Goal: Task Accomplishment & Management: Complete application form

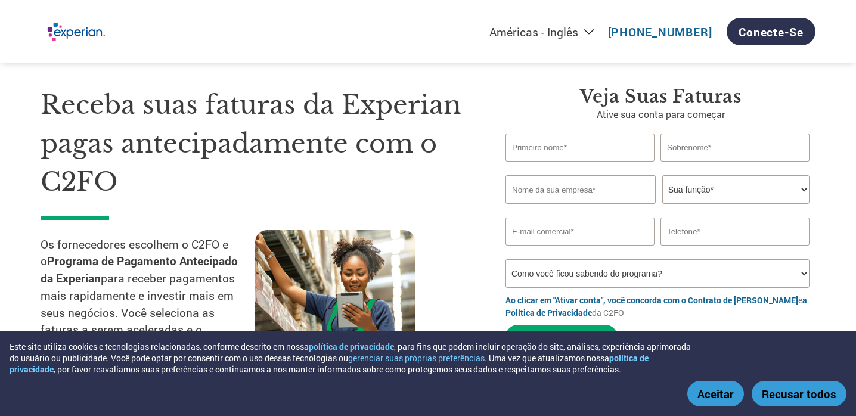
scroll to position [26, 0]
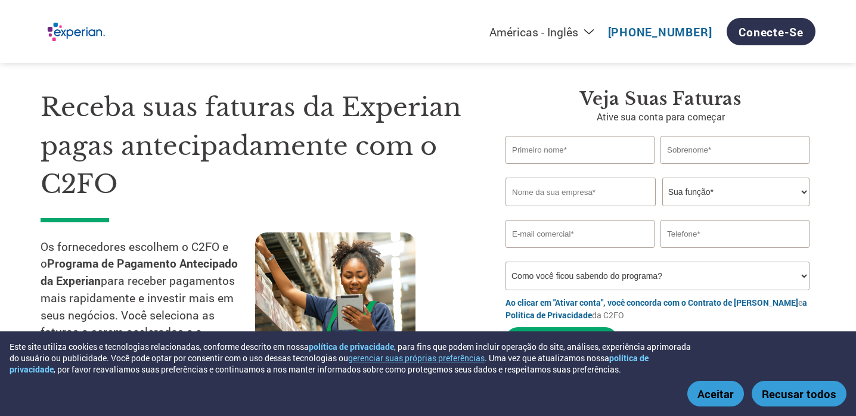
click at [547, 150] on input "text" at bounding box center [580, 150] width 149 height 28
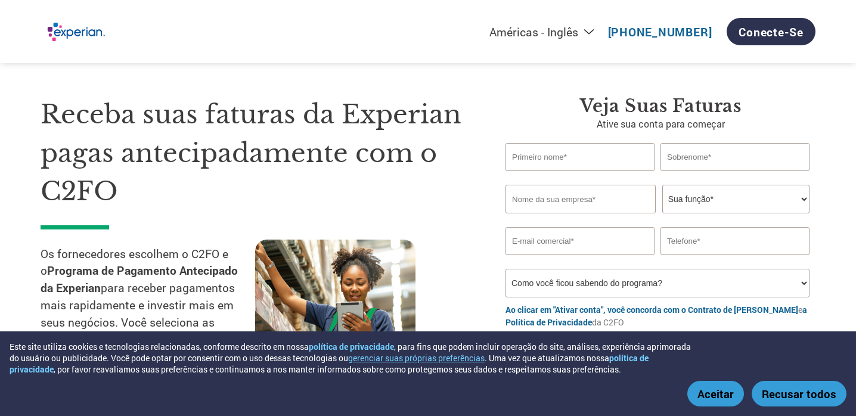
scroll to position [18, 0]
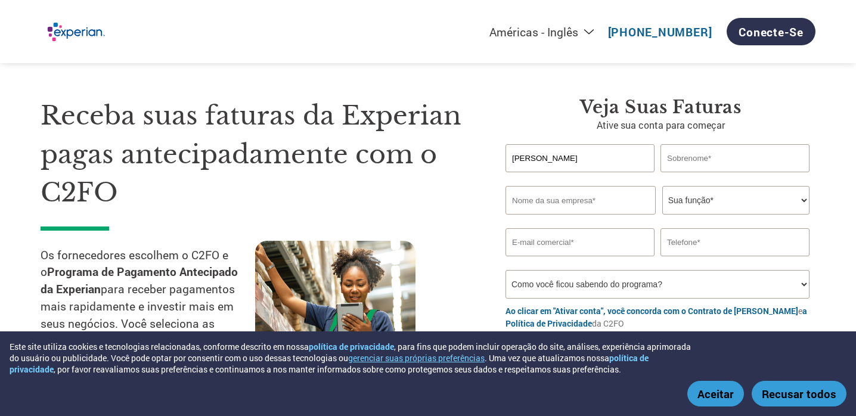
type input "[PERSON_NAME]"
type input "Gioia"
type input "Armazem Diversidades"
click at [728, 196] on select "Sua função* Diretor Financeiro Controlador Gerente de Crédito Diretor Financeir…" at bounding box center [736, 200] width 147 height 29
select select "OWNER_FOUNDER"
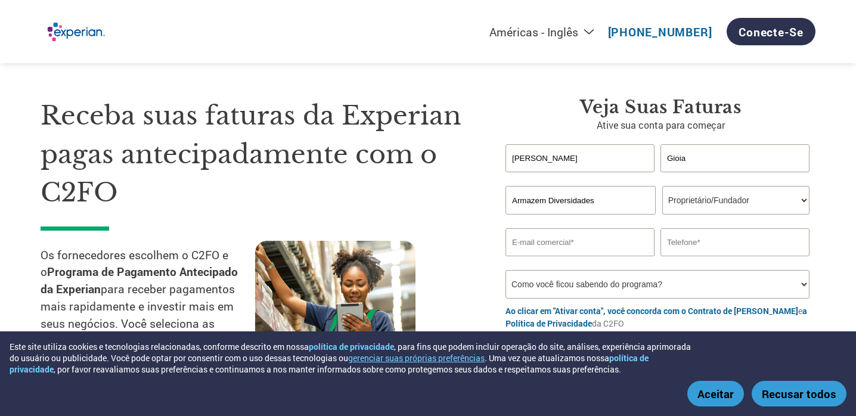
click at [551, 247] on input "email" at bounding box center [580, 242] width 149 height 28
type input "[EMAIL_ADDRESS][DOMAIN_NAME]"
type input "21981759191"
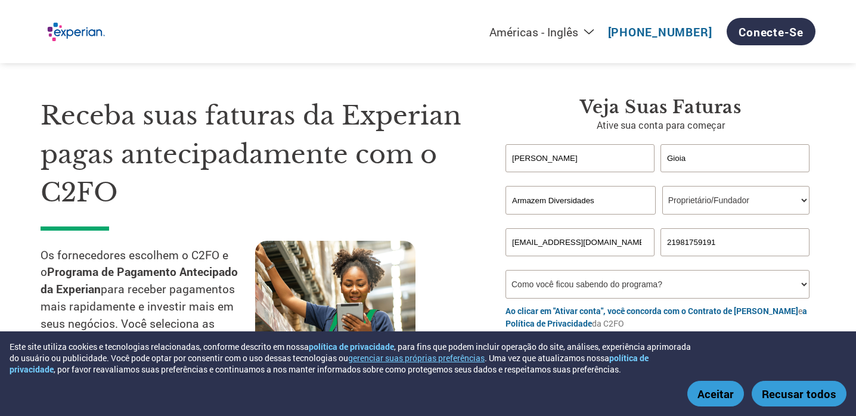
click at [834, 240] on section "Receba suas faturas da Experian pagas antecipadamente com o C2FO Os fornecedore…" at bounding box center [428, 235] width 856 height 411
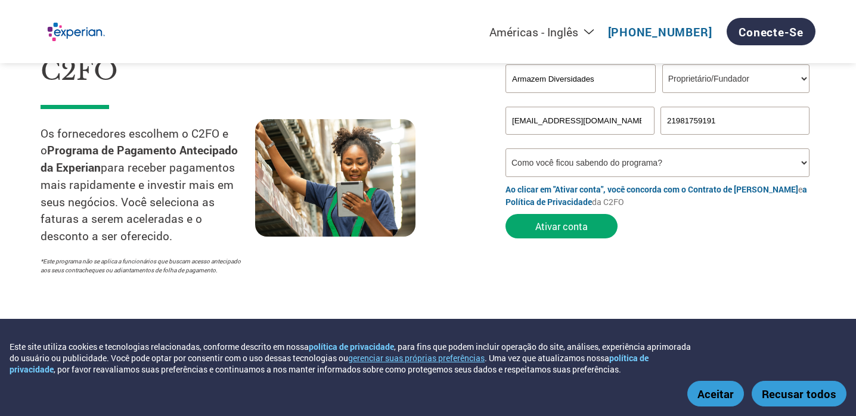
scroll to position [163, 0]
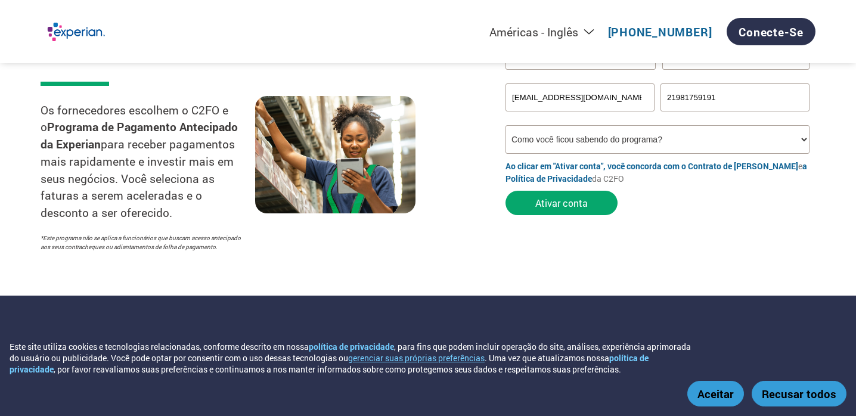
click at [688, 141] on select "Como você ficou sabendo do programa? Recebi uma carta E-mail Mídias sociais Pes…" at bounding box center [658, 139] width 304 height 29
select select "Email"
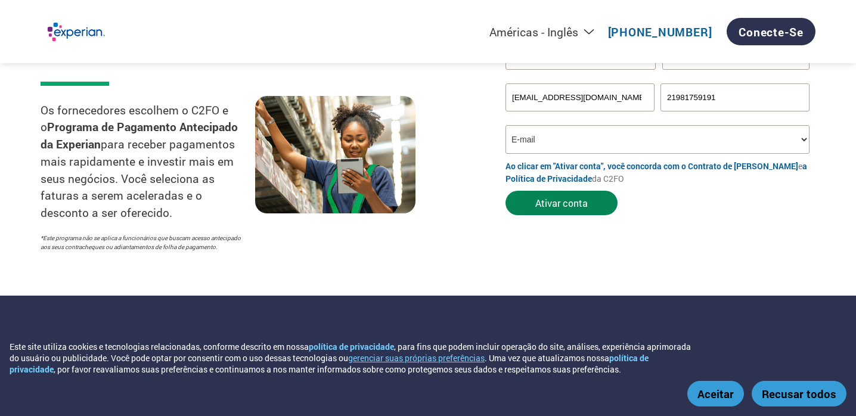
click at [581, 203] on font "Ativar conta" at bounding box center [562, 203] width 52 height 13
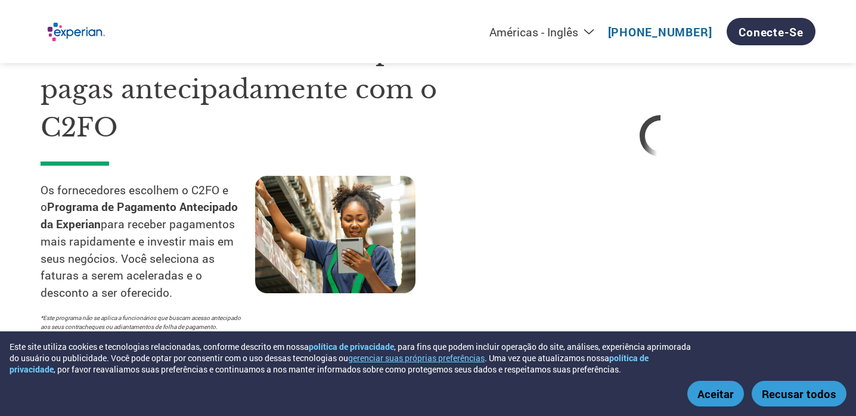
scroll to position [54, 0]
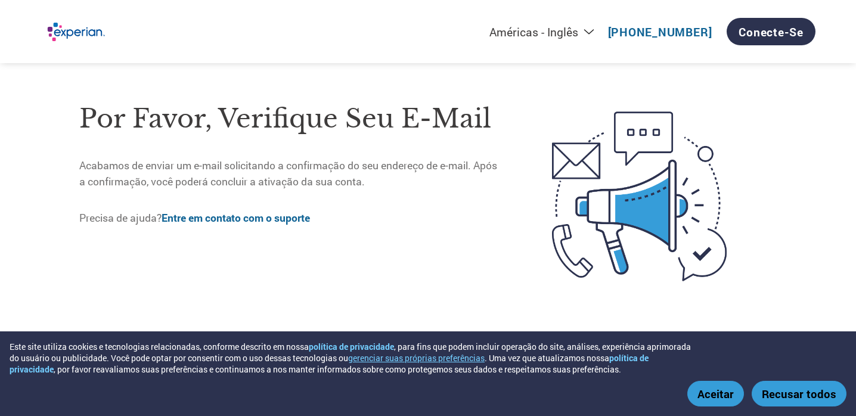
click at [719, 391] on font "Aceitar" at bounding box center [716, 393] width 36 height 15
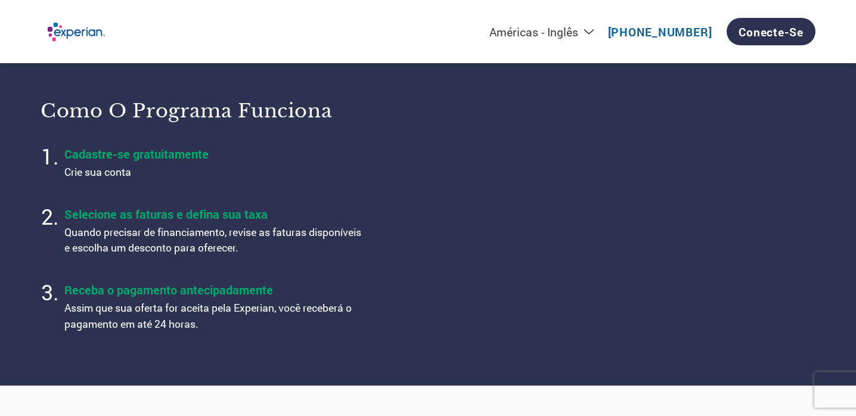
scroll to position [458, 0]
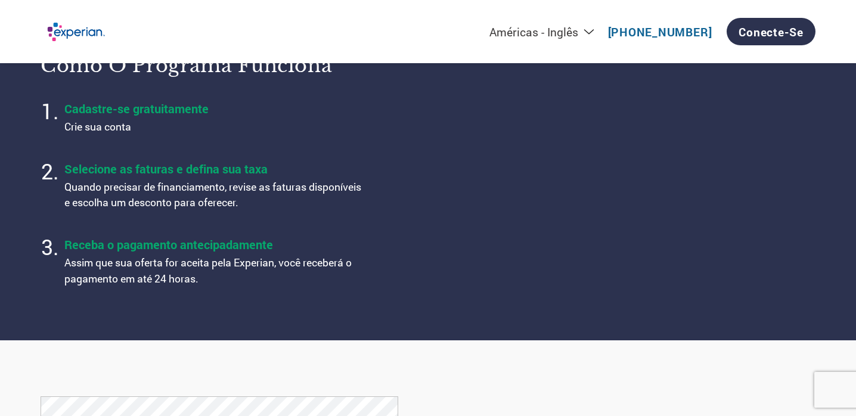
click at [114, 134] on font "Crie sua conta" at bounding box center [97, 127] width 67 height 14
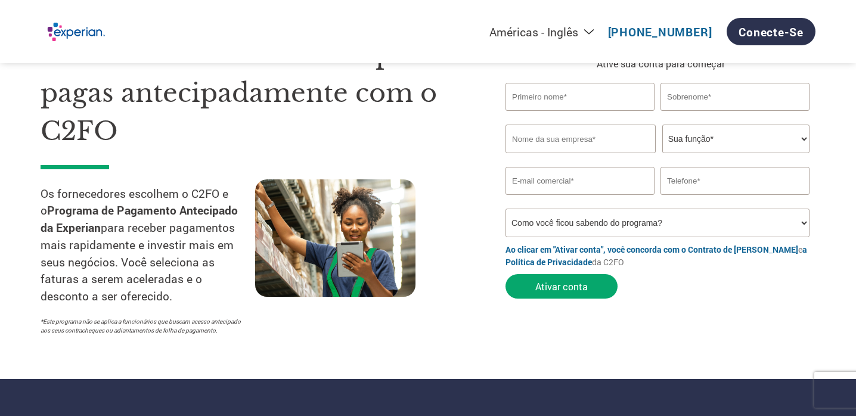
scroll to position [0, 0]
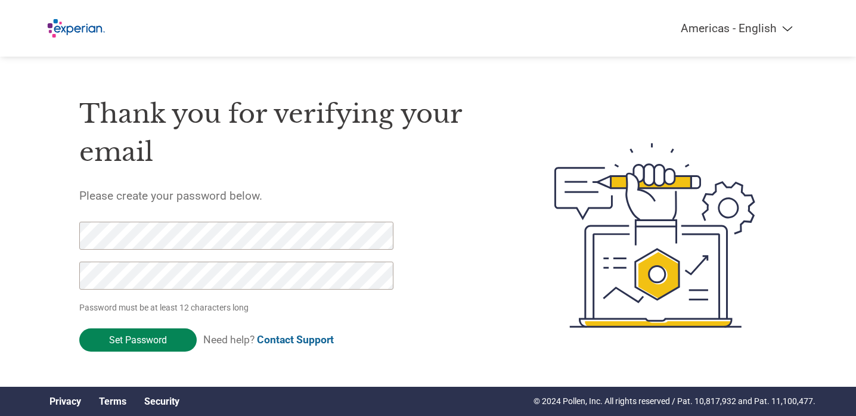
click at [173, 343] on input "Set Password" at bounding box center [137, 340] width 117 height 23
